Goal: Navigation & Orientation: Find specific page/section

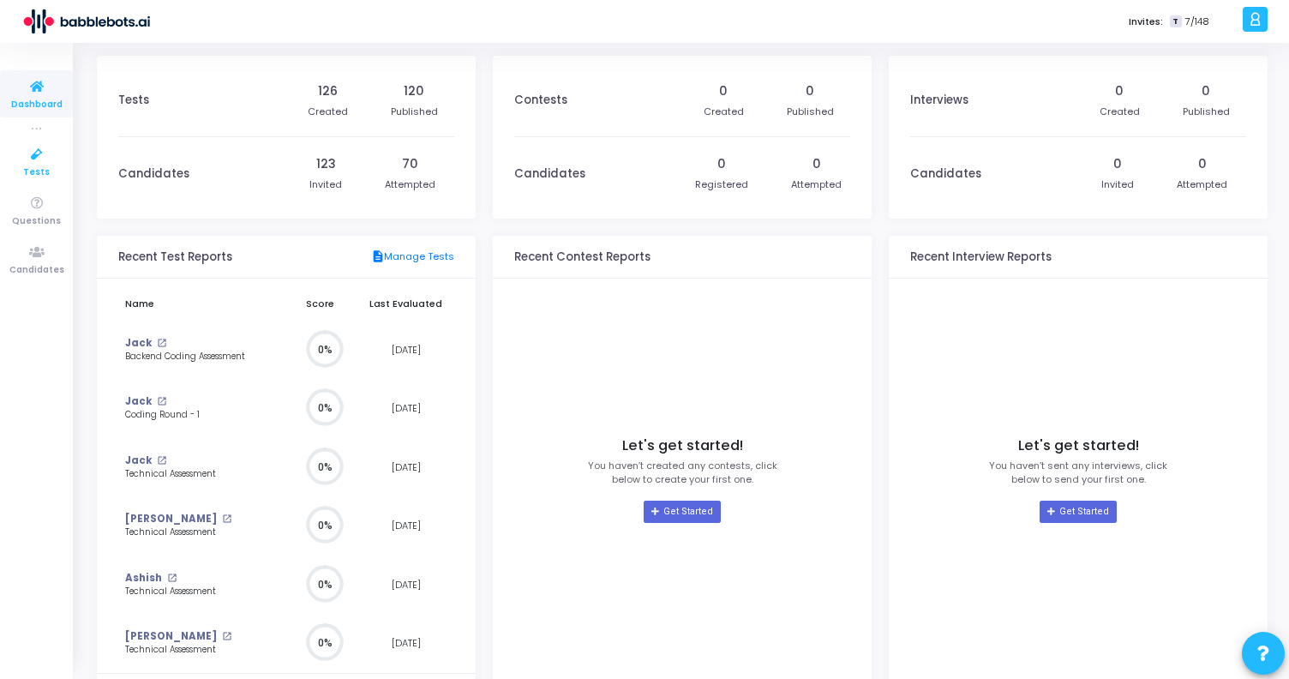
click at [36, 165] on span "Tests" at bounding box center [36, 172] width 27 height 15
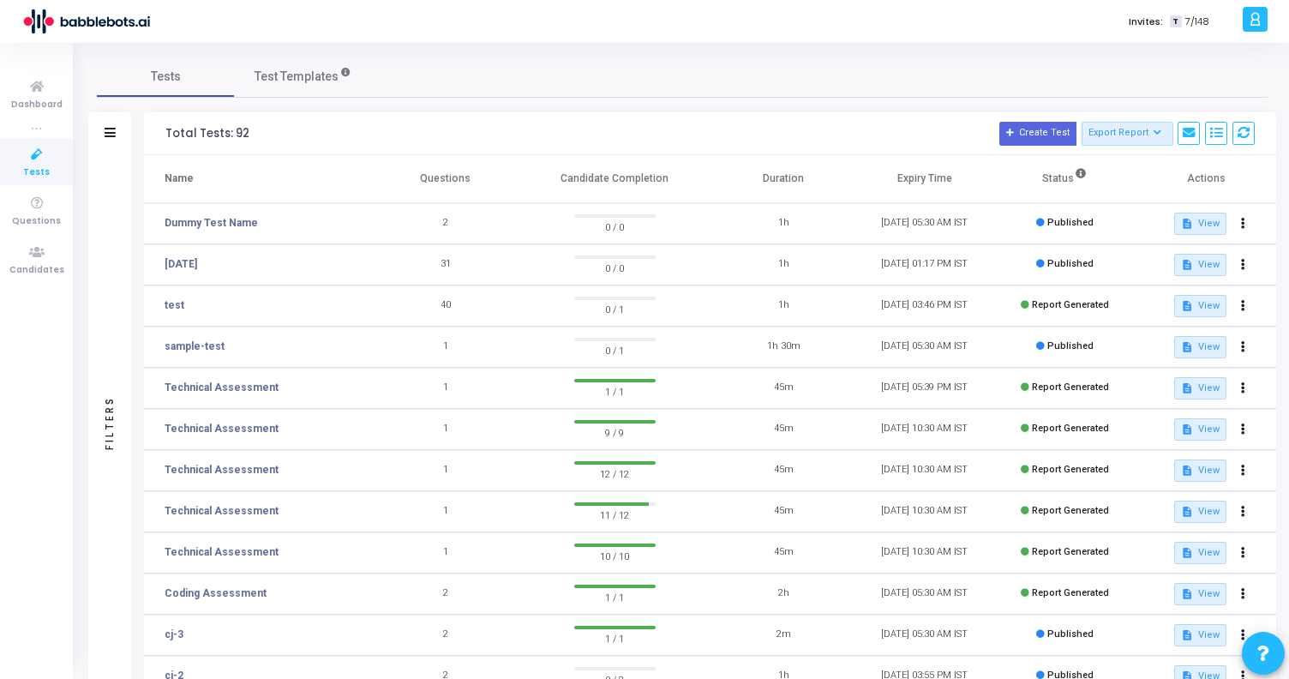
scroll to position [201, 0]
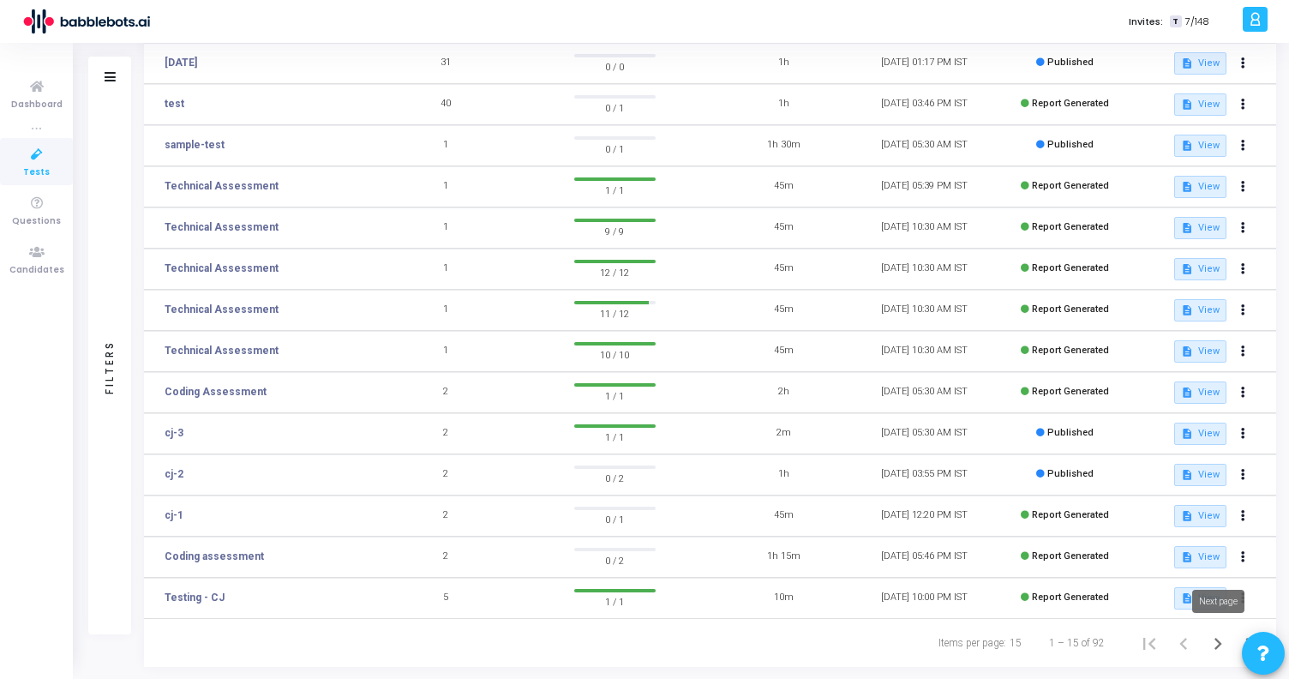
click at [1213, 637] on icon "Next page" at bounding box center [1218, 644] width 24 height 24
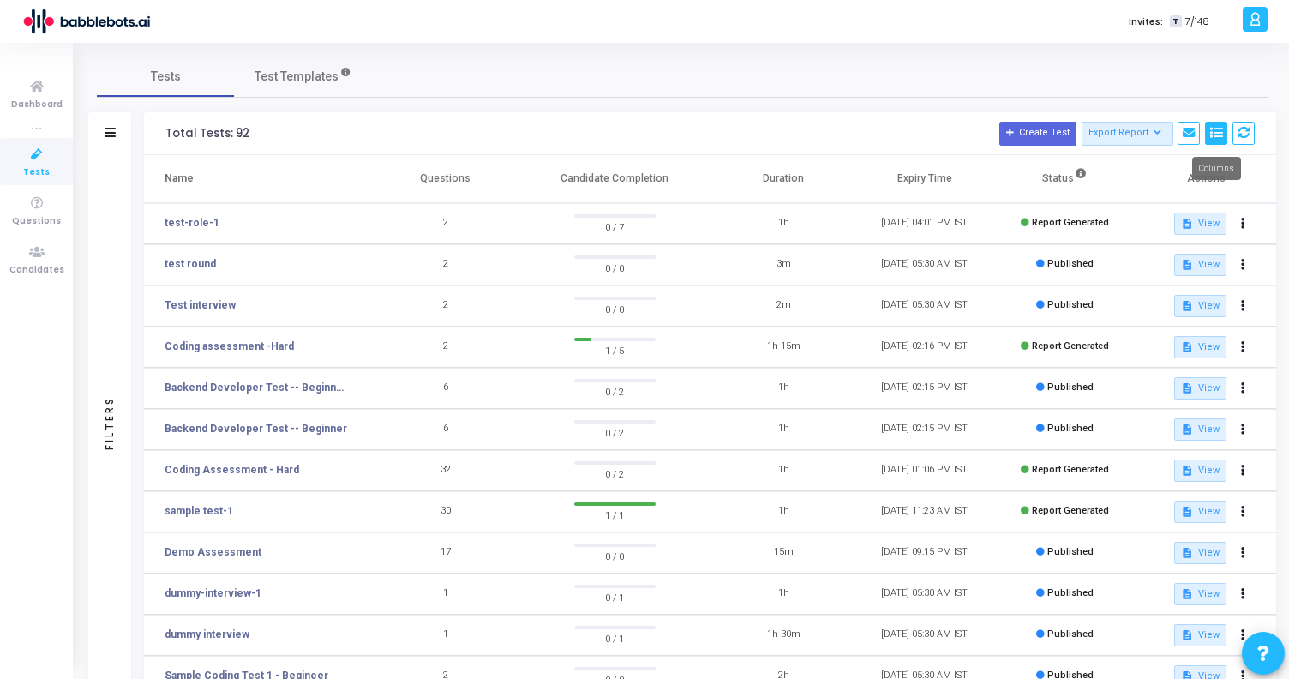
click at [1218, 137] on icon at bounding box center [1216, 133] width 12 height 12
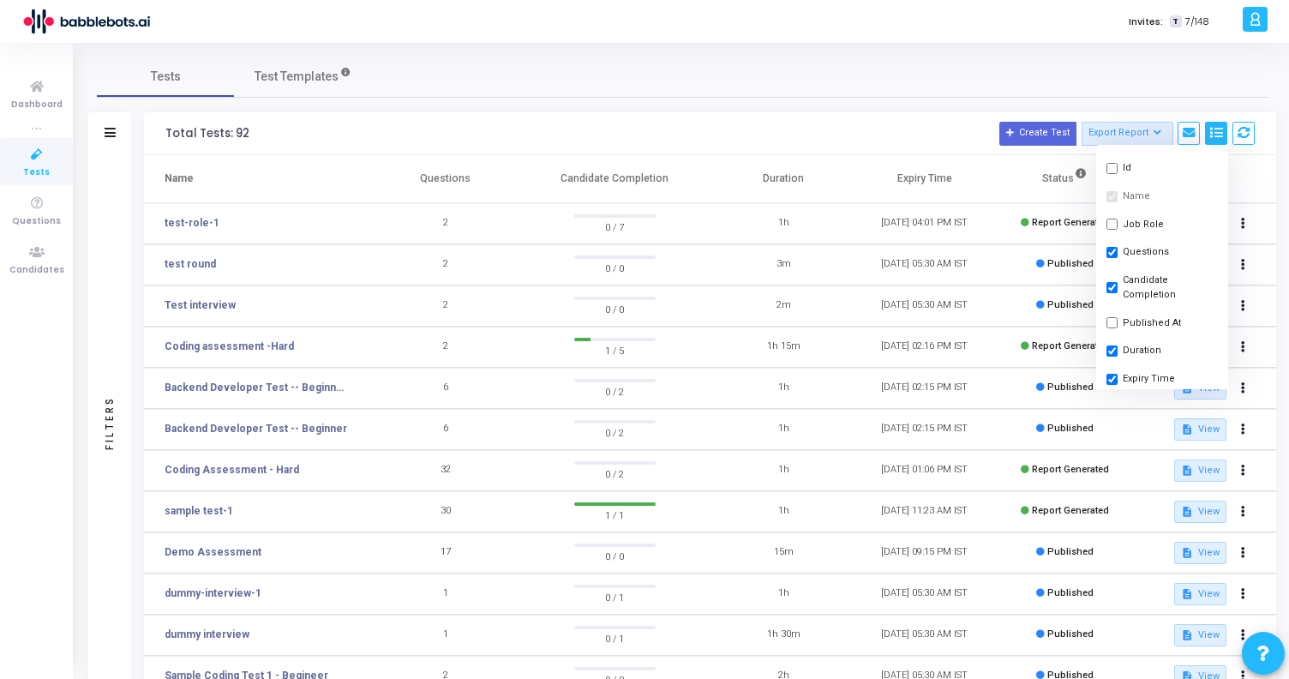
click at [1218, 137] on icon at bounding box center [1216, 133] width 12 height 12
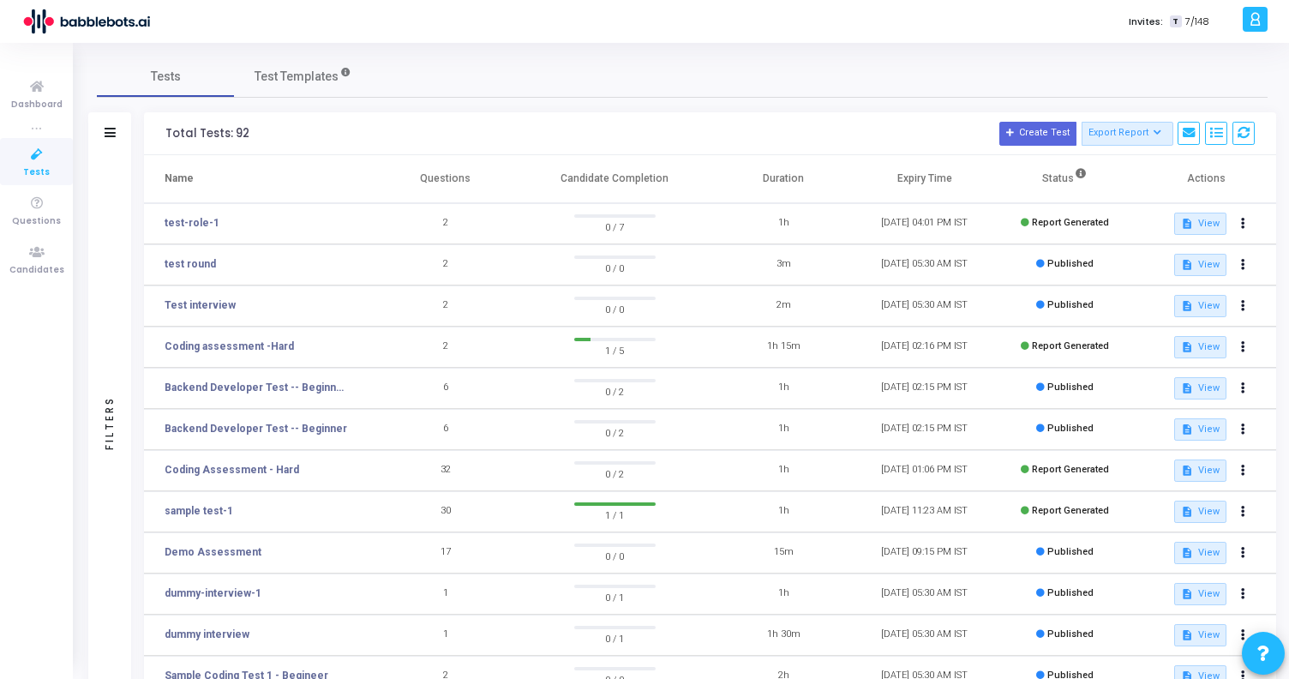
click at [1263, 140] on div "Total Tests: 92 Create Test Export Report Id Name Job Role Questions Candidate …" at bounding box center [710, 133] width 1132 height 43
click at [1248, 140] on button at bounding box center [1244, 133] width 22 height 23
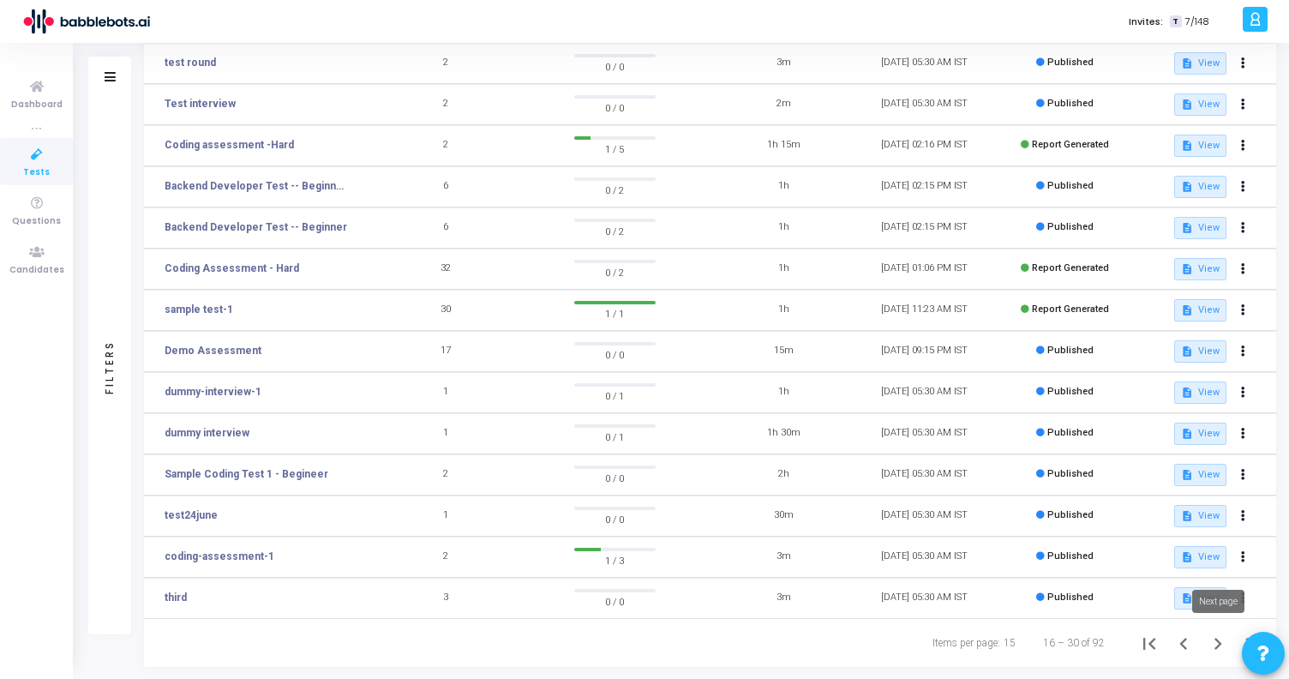
click at [1217, 640] on icon "Next page" at bounding box center [1219, 644] width 8 height 12
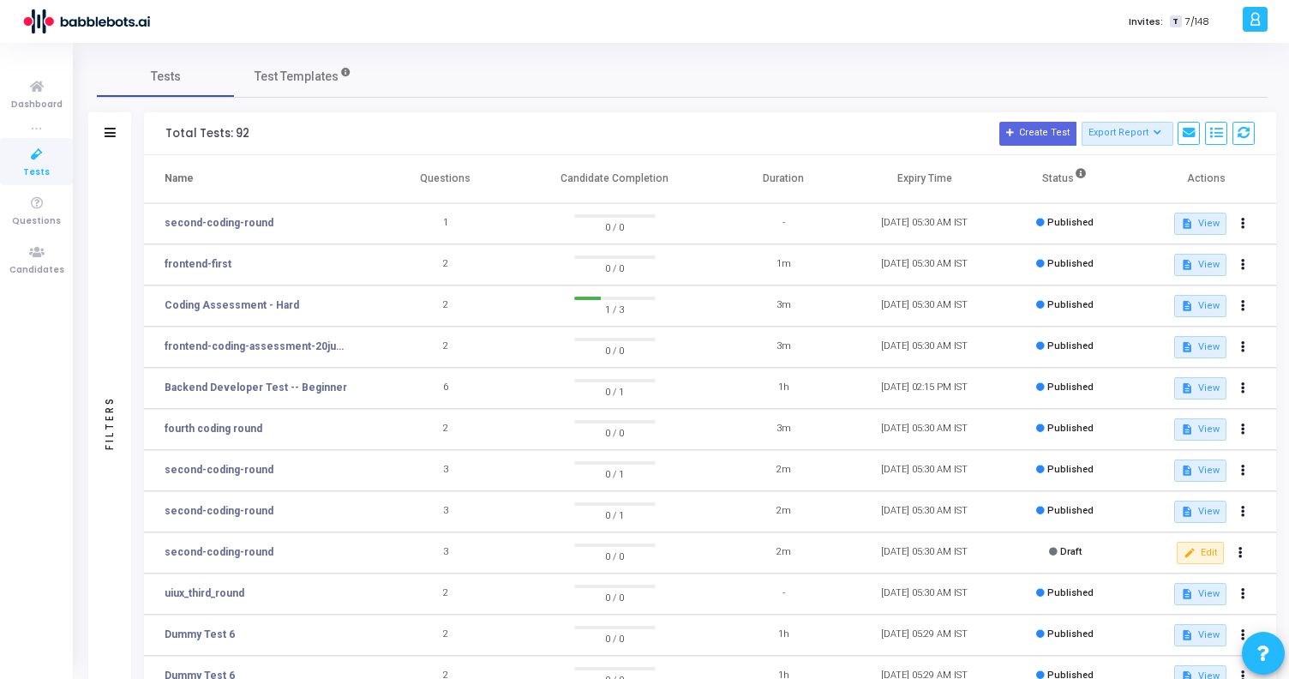
scroll to position [201, 0]
